Goal: Task Accomplishment & Management: Complete application form

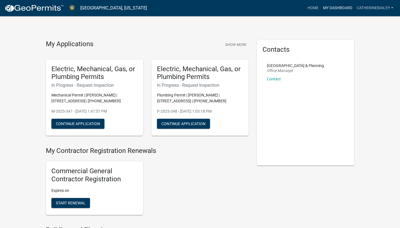
click at [329, 8] on link "My Dashboard" at bounding box center [338, 8] width 34 height 11
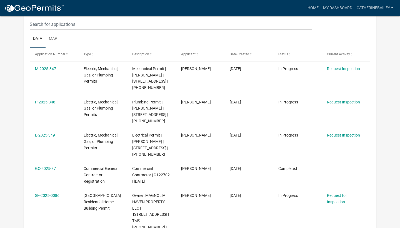
scroll to position [111, 0]
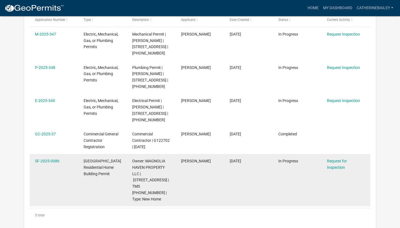
click at [335, 160] on div "Request for Inspection" at bounding box center [346, 164] width 38 height 13
click at [335, 159] on link "Request for Inspection" at bounding box center [337, 164] width 20 height 11
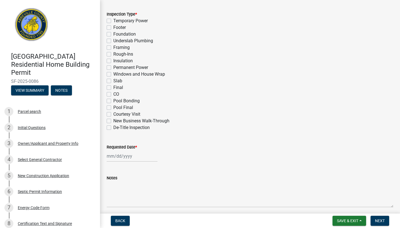
scroll to position [283, 0]
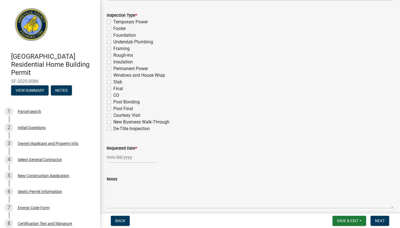
click at [113, 55] on label "Rough-Ins" at bounding box center [123, 55] width 20 height 7
click at [113, 55] on input "Rough-Ins" at bounding box center [115, 54] width 4 height 4
checkbox input "true"
checkbox input "false"
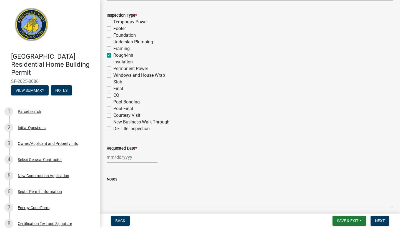
checkbox input "false"
checkbox input "true"
checkbox input "false"
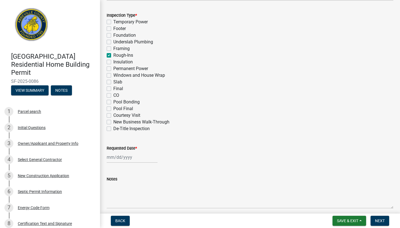
checkbox input "false"
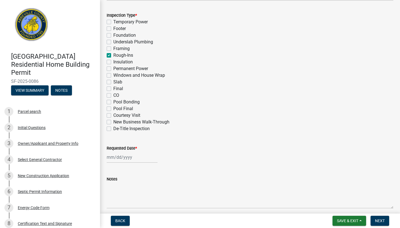
checkbox input "false"
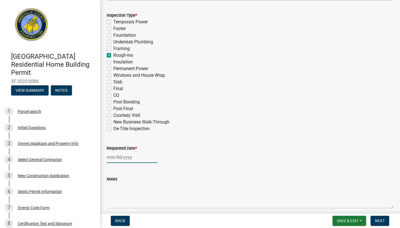
select select "9"
select select "2025"
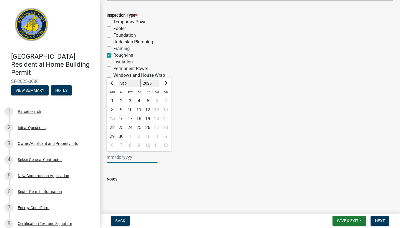
click at [111, 158] on div "[PERSON_NAME] Feb Mar Apr [PERSON_NAME][DATE] Oct Nov [DATE] 1526 1527 1528 152…" at bounding box center [132, 156] width 51 height 11
click at [148, 100] on div "5" at bounding box center [147, 100] width 9 height 9
type input "[DATE]"
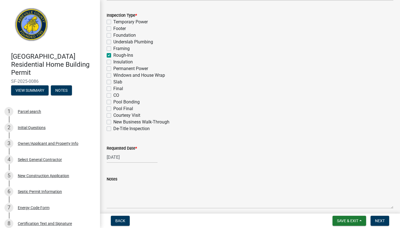
click at [113, 63] on label "Insulation" at bounding box center [122, 62] width 19 height 7
click at [113, 62] on input "Insulation" at bounding box center [115, 61] width 4 height 4
checkbox input "true"
checkbox input "false"
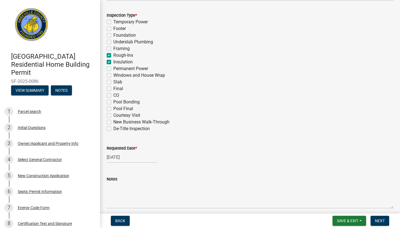
checkbox input "false"
checkbox input "true"
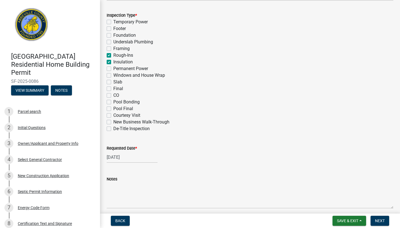
checkbox input "false"
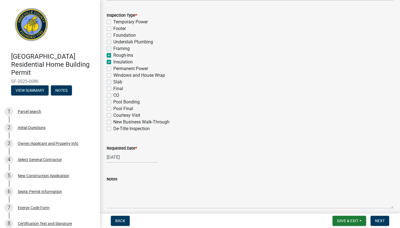
checkbox input "false"
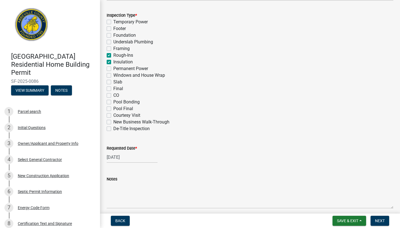
click at [109, 51] on div "Framing" at bounding box center [250, 48] width 287 height 7
click at [113, 56] on label "Rough-Ins" at bounding box center [123, 55] width 20 height 7
click at [113, 56] on input "Rough-Ins" at bounding box center [115, 54] width 4 height 4
checkbox input "false"
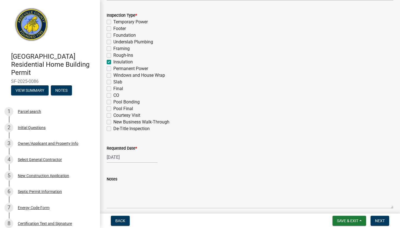
checkbox input "false"
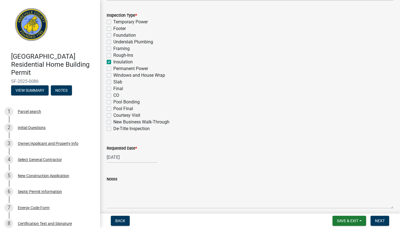
checkbox input "true"
checkbox input "false"
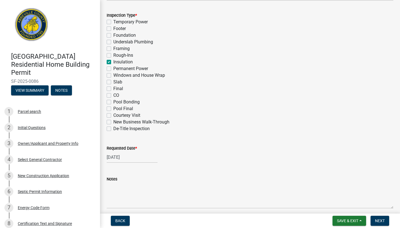
checkbox input "false"
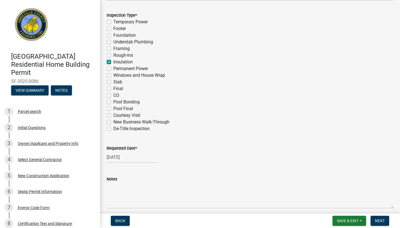
checkbox input "false"
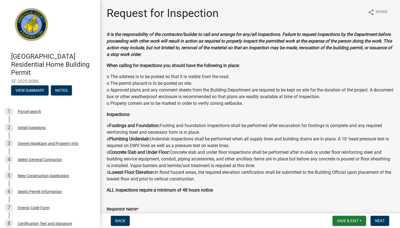
scroll to position [0, 0]
click at [119, 220] on span "Back" at bounding box center [120, 220] width 10 height 4
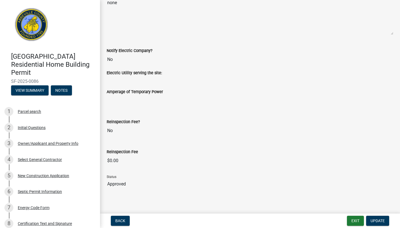
scroll to position [198, 0]
click at [352, 221] on button "Exit" at bounding box center [355, 221] width 17 height 10
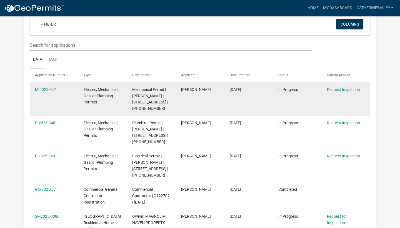
scroll to position [100, 0]
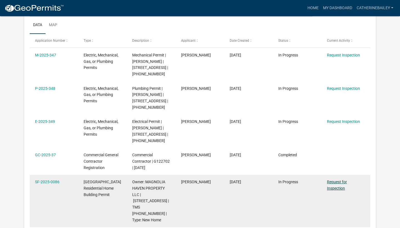
click at [342, 181] on link "Request for Inspection" at bounding box center [337, 185] width 20 height 11
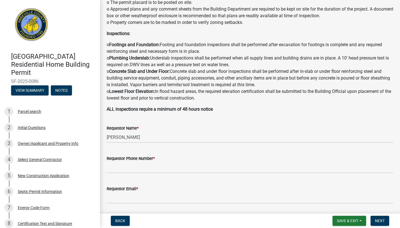
scroll to position [80, 0]
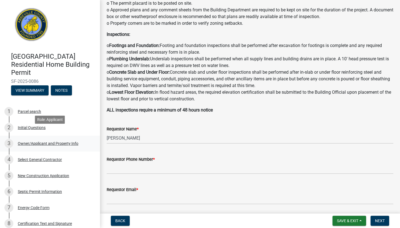
click at [39, 141] on div "Owner/Applicant and Property Info" at bounding box center [48, 143] width 61 height 4
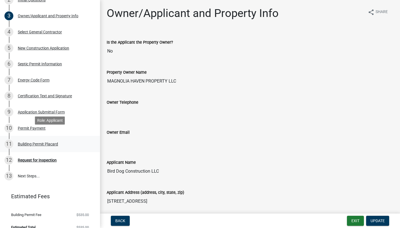
scroll to position [127, 0]
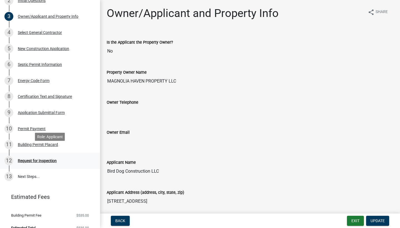
click at [45, 156] on div "12 Request for Inspection" at bounding box center [47, 160] width 87 height 9
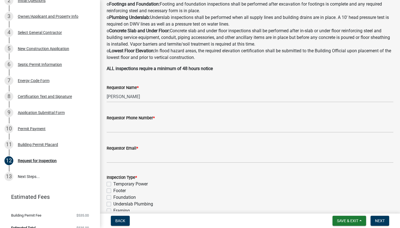
scroll to position [122, 0]
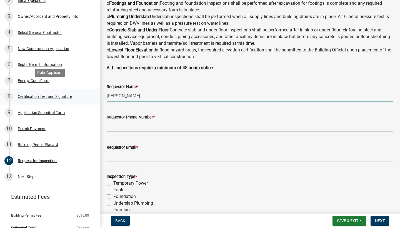
drag, startPoint x: 143, startPoint y: 95, endPoint x: 75, endPoint y: 95, distance: 67.8
click at [75, 95] on div "[GEOGRAPHIC_DATA] Residential Home Building Permit SF-2025-0086 View Summary No…" at bounding box center [200, 114] width 400 height 228
type input "[PERSON_NAME]"
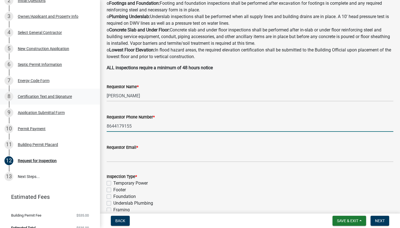
type input "8644179155"
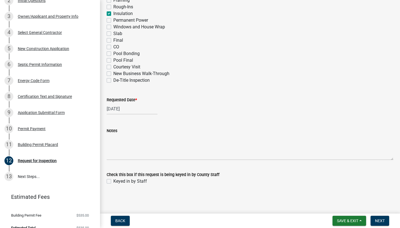
scroll to position [332, 0]
type input "[PERSON_NAME][EMAIL_ADDRESS][DOMAIN_NAME]"
click at [381, 218] on button "Next" at bounding box center [380, 221] width 19 height 10
